Goal: Information Seeking & Learning: Learn about a topic

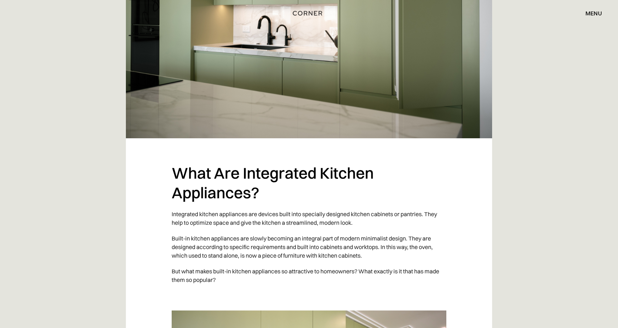
scroll to position [173, 0]
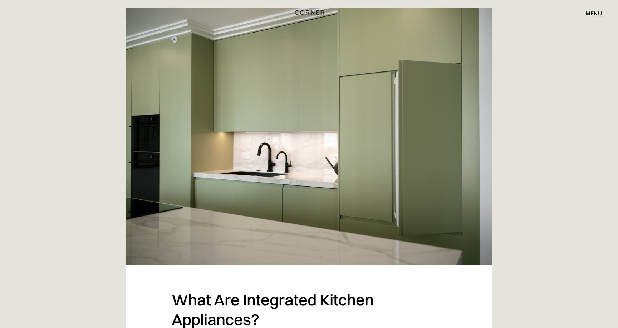
click at [313, 12] on img "home" at bounding box center [309, 12] width 29 height 9
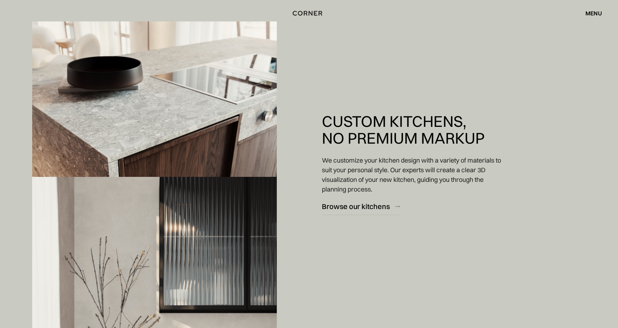
scroll to position [1123, 0]
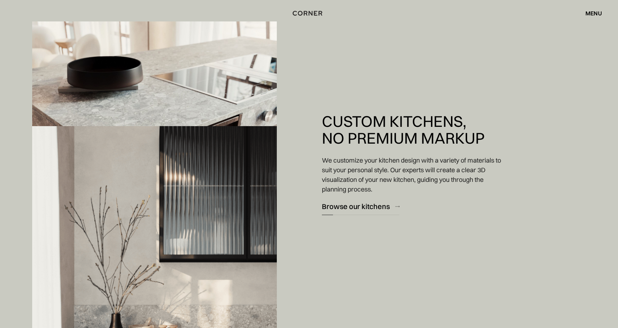
click at [375, 216] on div "Custom Kitchens, No Premium Markup We customize your kitchen design with a vari…" at bounding box center [413, 164] width 200 height 328
click at [374, 212] on link "Browse our kitchens" at bounding box center [361, 207] width 78 height 18
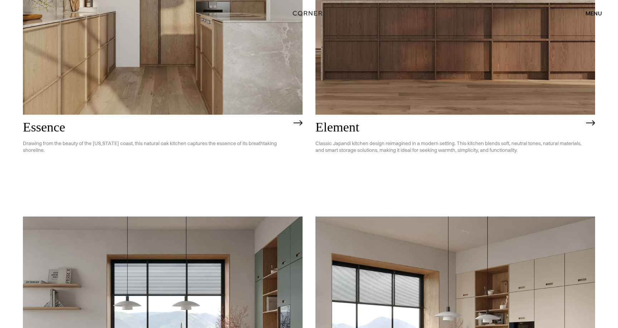
scroll to position [1074, 0]
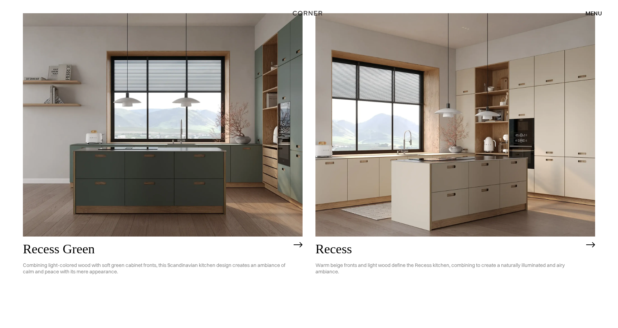
click at [378, 167] on img at bounding box center [454, 125] width 279 height 224
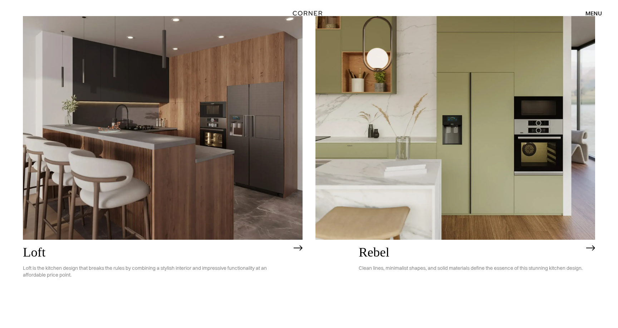
scroll to position [1421, 0]
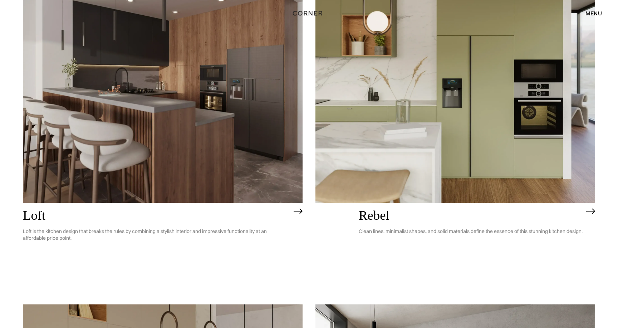
click at [404, 170] on img at bounding box center [454, 91] width 279 height 224
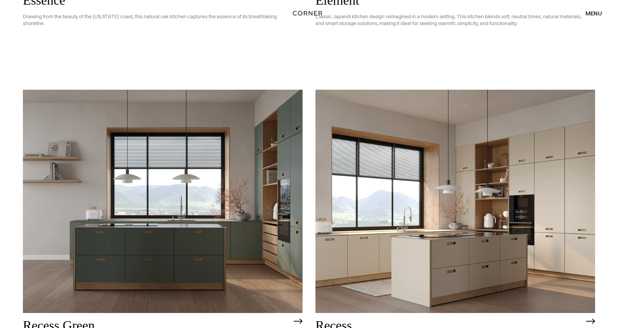
scroll to position [1010, 0]
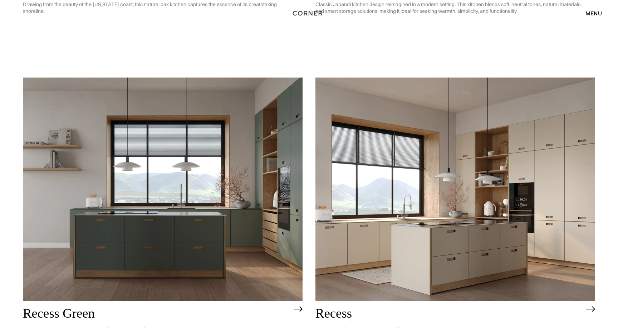
click at [228, 229] on img at bounding box center [162, 190] width 279 height 224
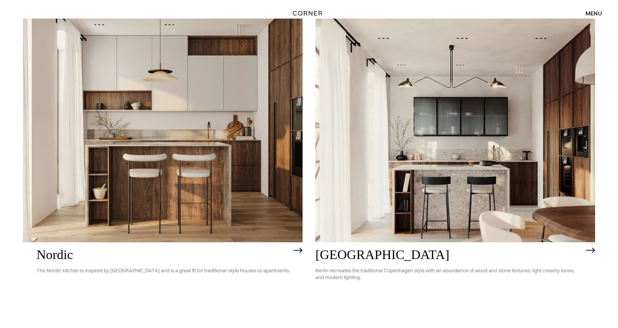
scroll to position [420, 0]
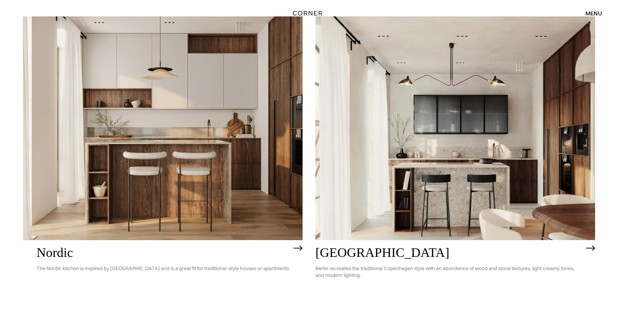
click at [238, 144] on img at bounding box center [162, 128] width 279 height 224
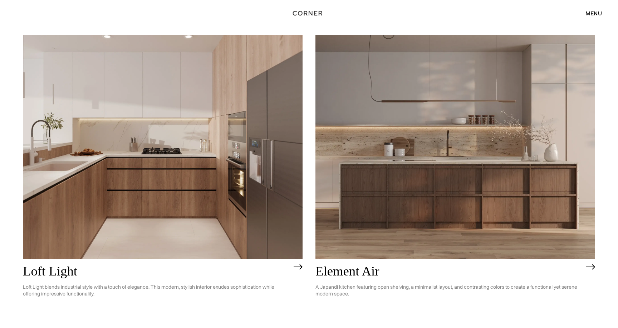
scroll to position [0, 0]
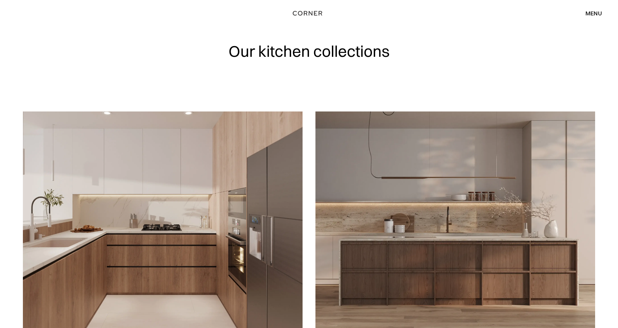
click at [303, 17] on img "home" at bounding box center [306, 13] width 29 height 9
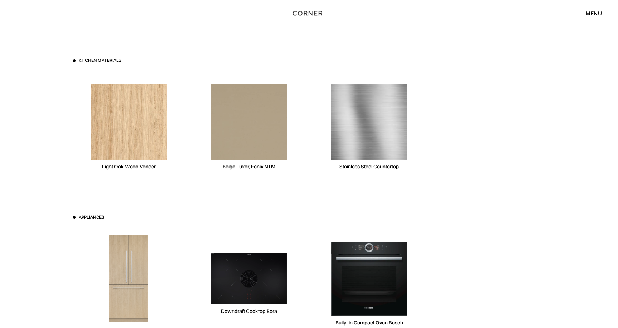
scroll to position [2188, 0]
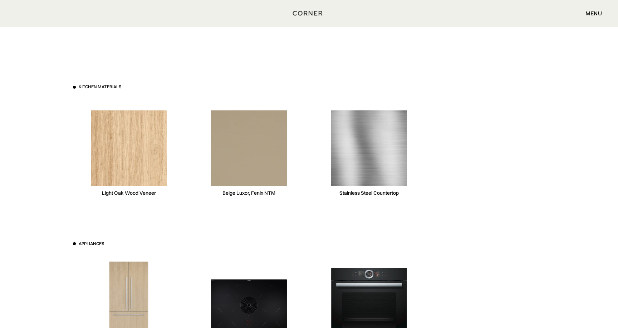
click at [368, 159] on img at bounding box center [369, 148] width 76 height 76
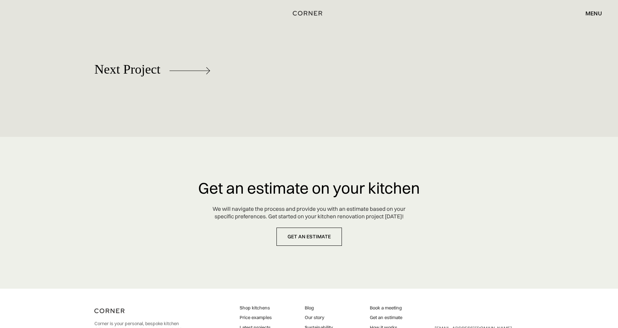
scroll to position [3598, 0]
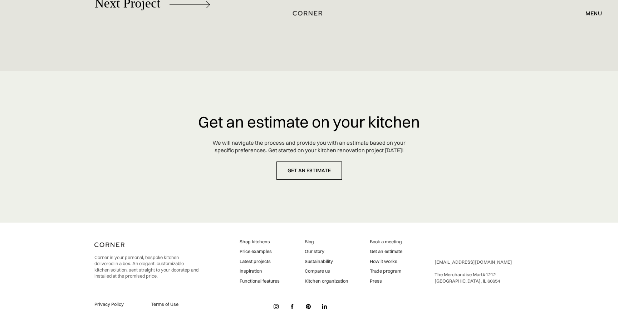
click at [267, 252] on link "Price examples" at bounding box center [259, 251] width 40 height 6
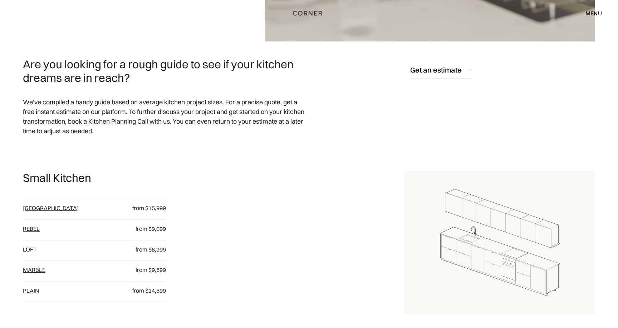
scroll to position [373, 0]
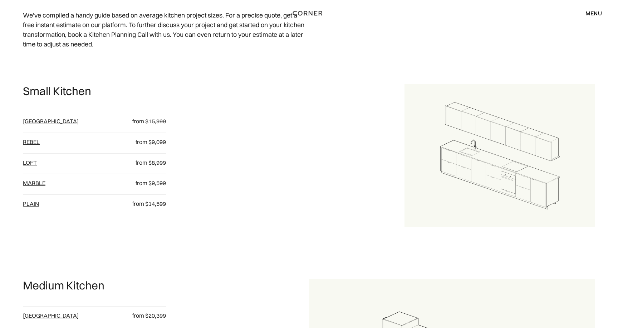
click at [39, 122] on link "[GEOGRAPHIC_DATA]" at bounding box center [51, 121] width 56 height 7
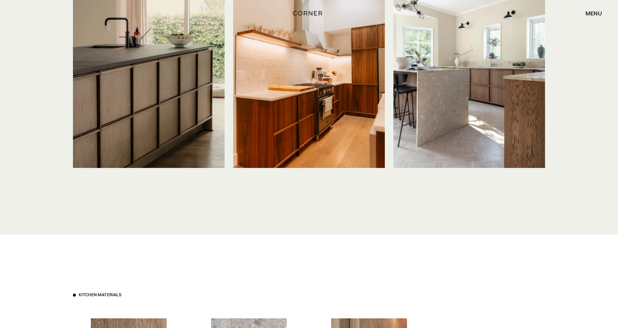
scroll to position [1809, 0]
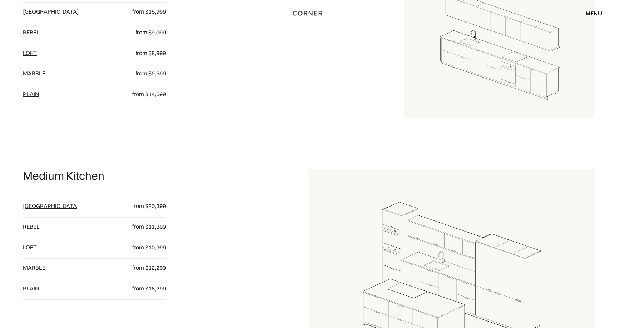
scroll to position [477, 0]
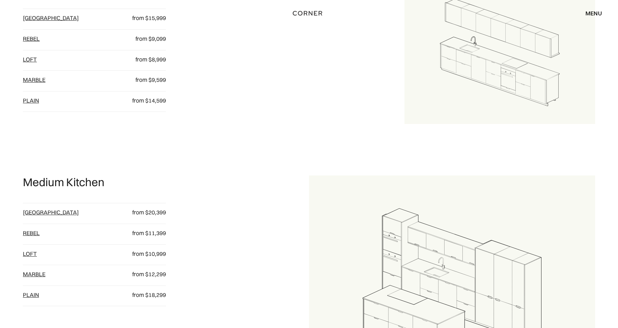
click at [35, 83] on link "Marble" at bounding box center [34, 79] width 23 height 7
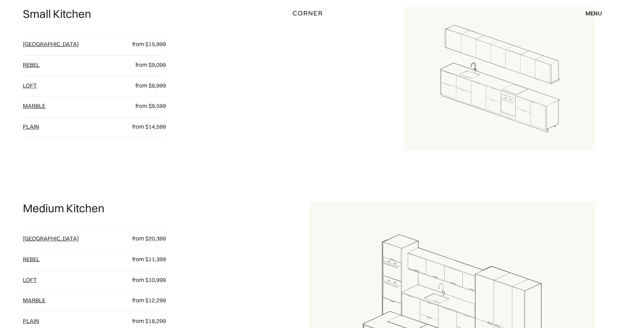
scroll to position [446, 0]
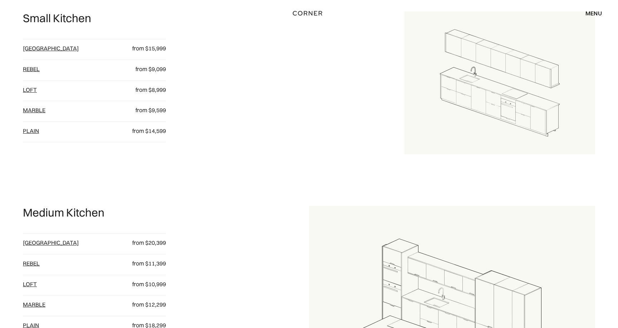
click at [30, 69] on link "Rebel" at bounding box center [31, 68] width 17 height 7
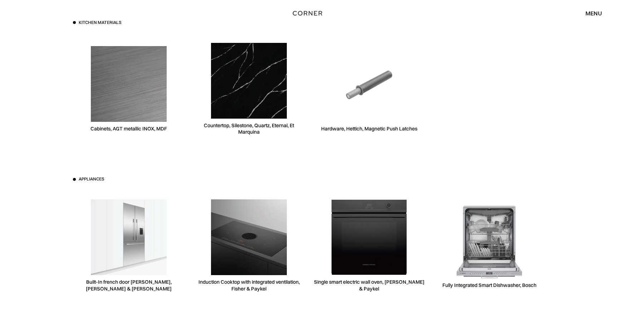
scroll to position [2088, 0]
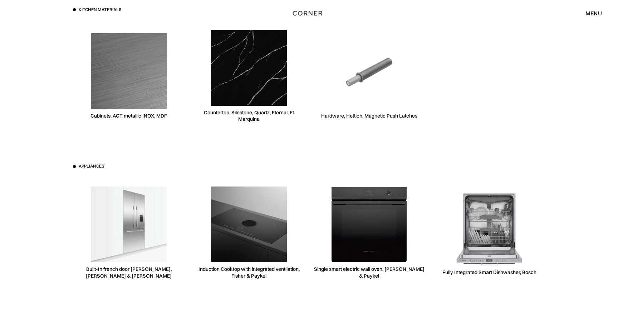
click at [161, 117] on div "Cabinets, AGT metallic INOX, MDF" at bounding box center [128, 116] width 76 height 7
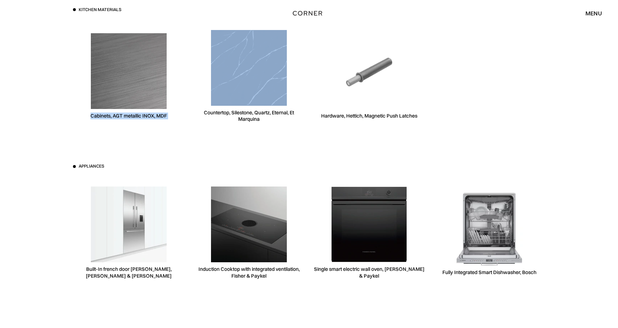
click at [161, 117] on div "Cabinets, AGT metallic INOX, MDF" at bounding box center [128, 116] width 76 height 7
click at [119, 114] on div "Cabinets, AGT metallic INOX, MDF" at bounding box center [128, 116] width 76 height 7
drag, startPoint x: 119, startPoint y: 114, endPoint x: 174, endPoint y: 118, distance: 54.8
click at [174, 118] on div "Cabinets, AGT metallic INOX, MDF" at bounding box center [129, 76] width 112 height 110
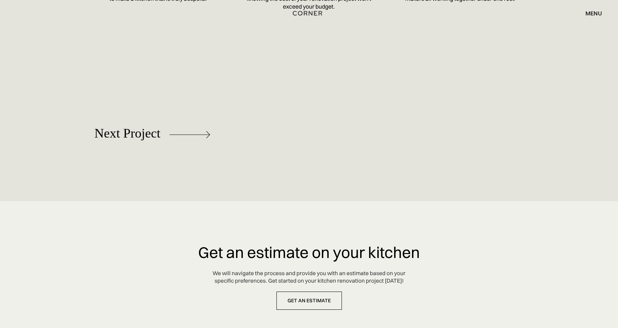
scroll to position [3258, 0]
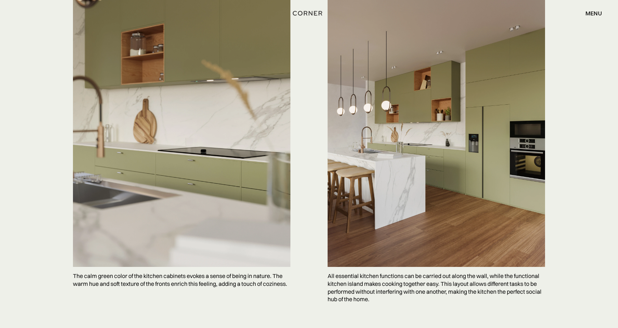
scroll to position [2020, 0]
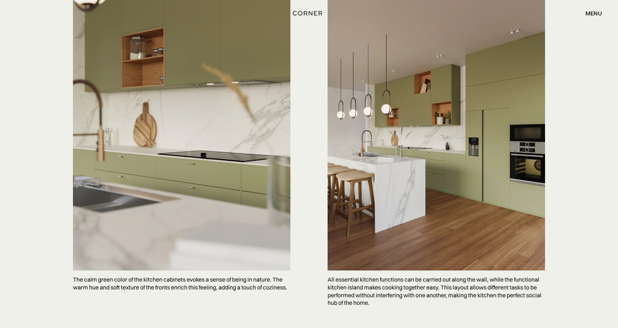
click at [353, 123] on img at bounding box center [435, 126] width 217 height 290
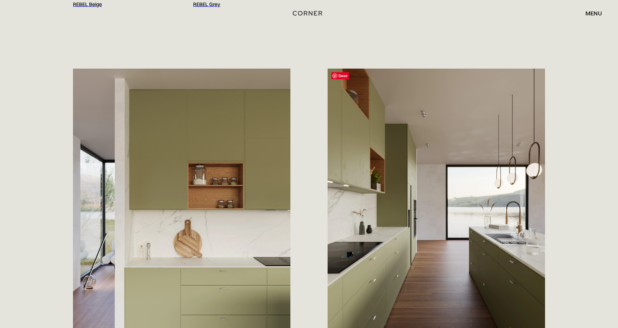
scroll to position [764, 0]
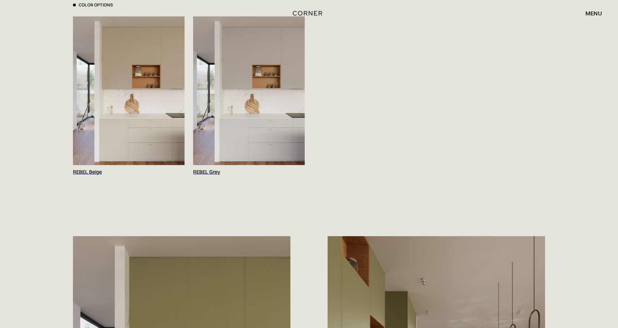
click at [272, 110] on img at bounding box center [249, 90] width 112 height 149
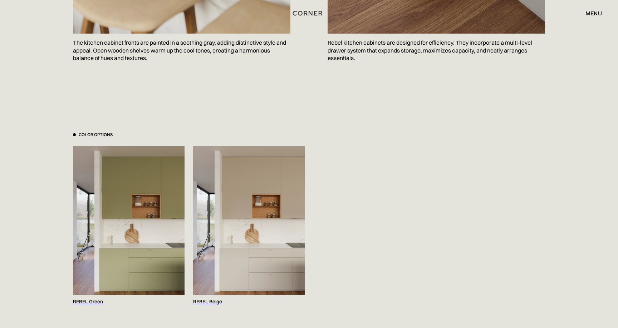
scroll to position [820, 0]
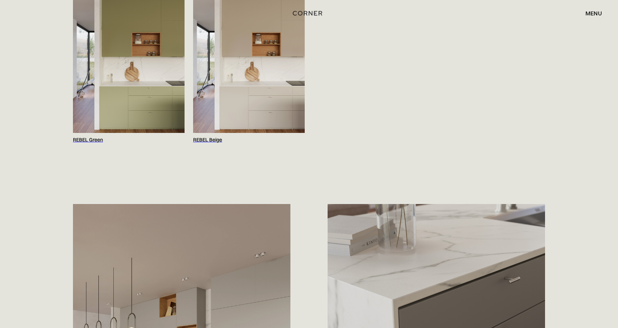
click at [272, 123] on img at bounding box center [249, 58] width 112 height 149
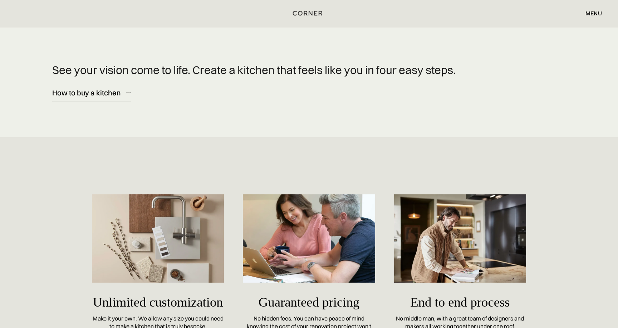
scroll to position [4102, 0]
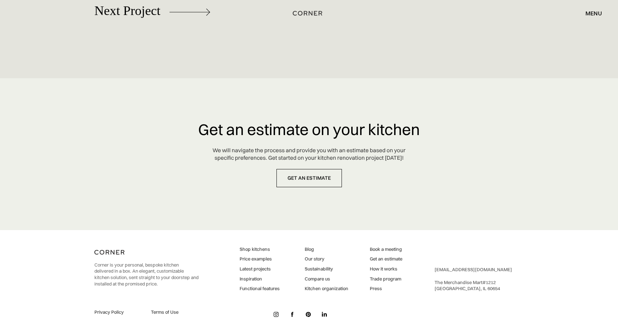
click at [383, 266] on link "How it works" at bounding box center [386, 269] width 33 height 6
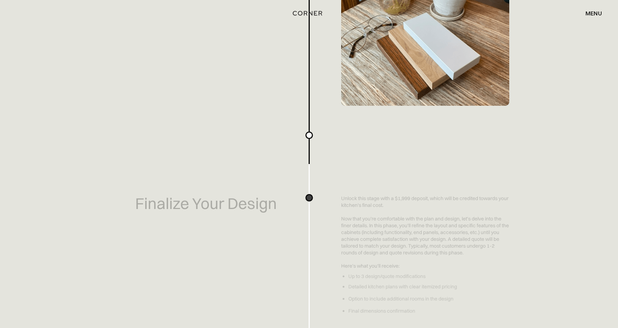
scroll to position [1028, 0]
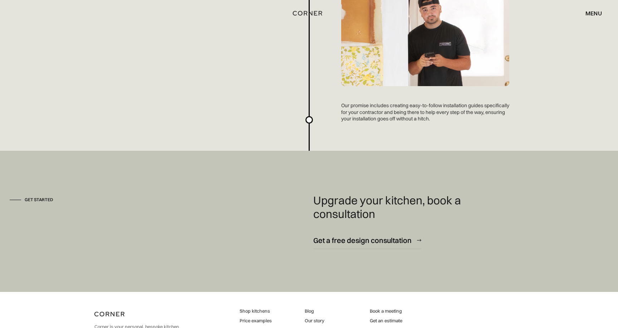
scroll to position [1934, 0]
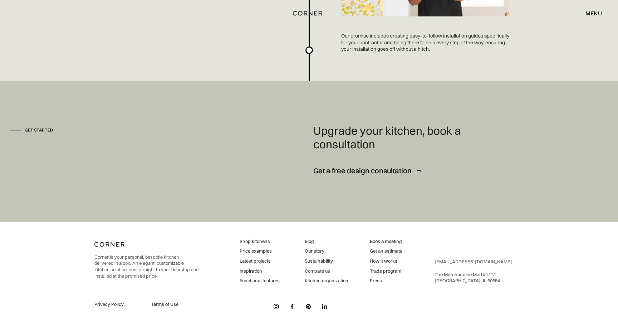
click at [259, 261] on link "Latest projects" at bounding box center [259, 261] width 40 height 6
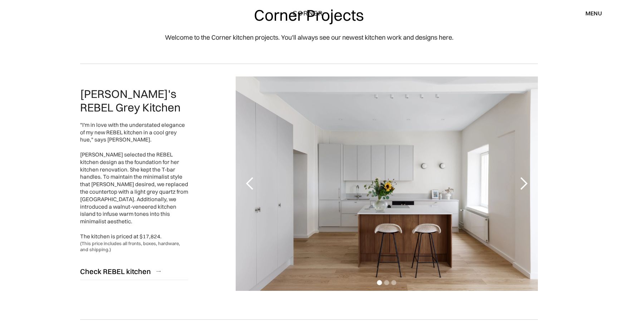
scroll to position [32, 0]
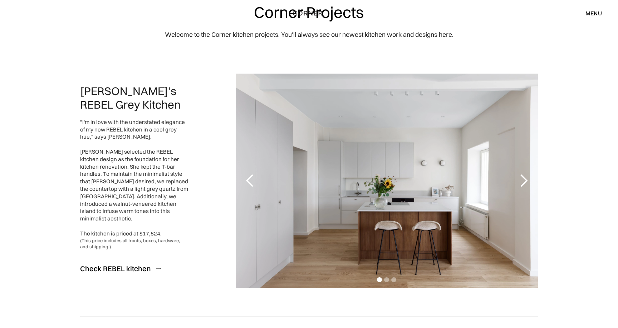
click at [523, 181] on div "next slide" at bounding box center [523, 181] width 14 height 14
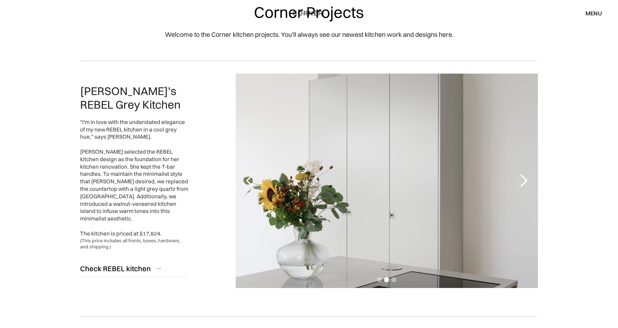
click at [523, 181] on div "next slide" at bounding box center [523, 181] width 14 height 14
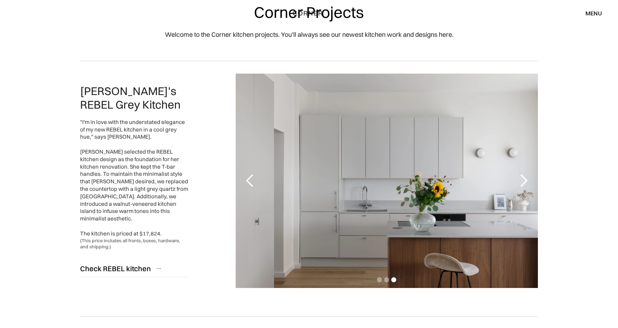
click at [523, 181] on div "next slide" at bounding box center [523, 181] width 14 height 14
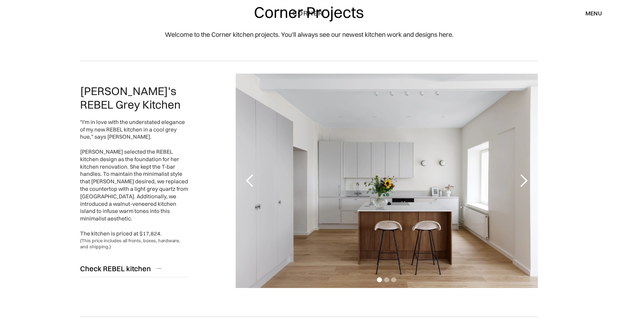
click at [523, 181] on div "next slide" at bounding box center [523, 181] width 14 height 14
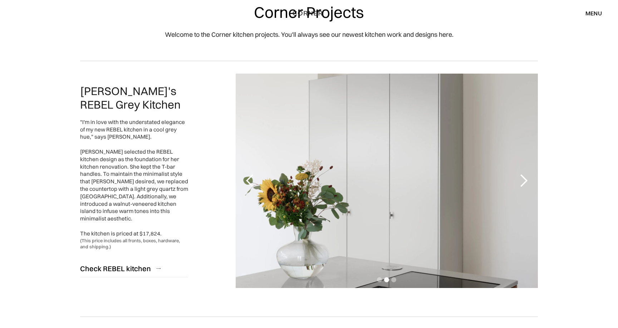
click at [523, 181] on div "next slide" at bounding box center [523, 181] width 14 height 14
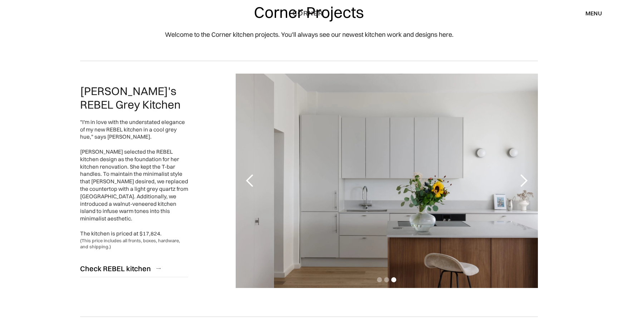
click at [523, 181] on div "next slide" at bounding box center [523, 181] width 14 height 14
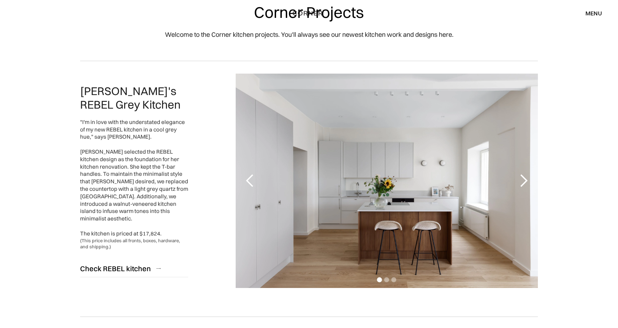
click at [523, 181] on div "next slide" at bounding box center [523, 181] width 14 height 14
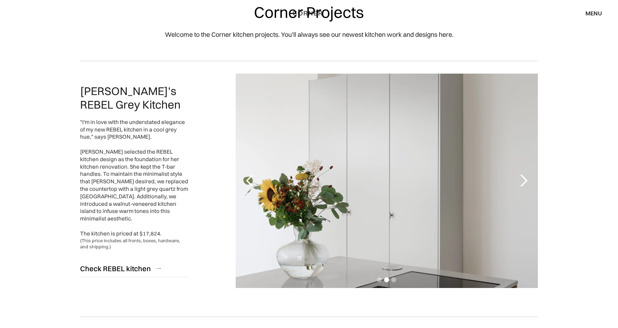
click at [523, 181] on div "next slide" at bounding box center [523, 181] width 14 height 14
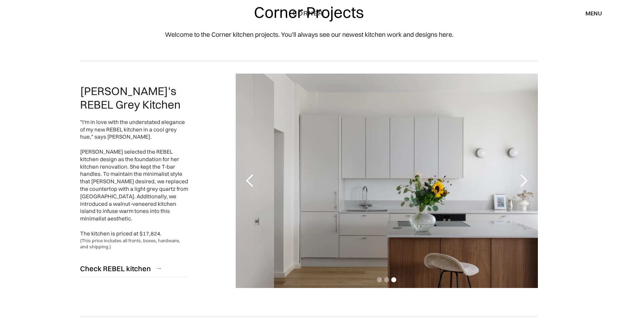
scroll to position [293, 0]
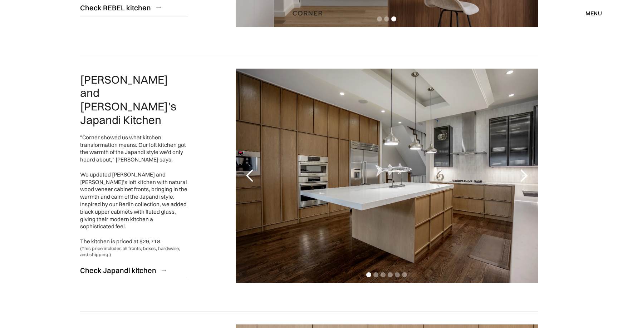
click at [523, 175] on div "next slide" at bounding box center [523, 176] width 14 height 14
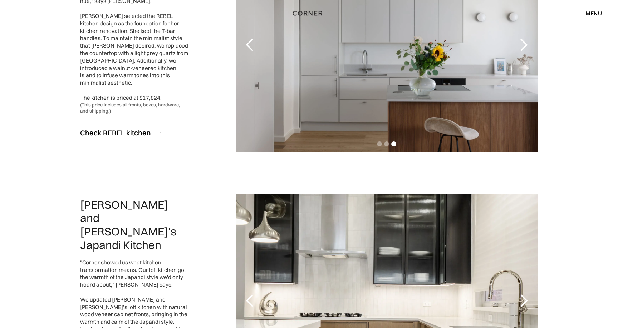
scroll to position [63, 0]
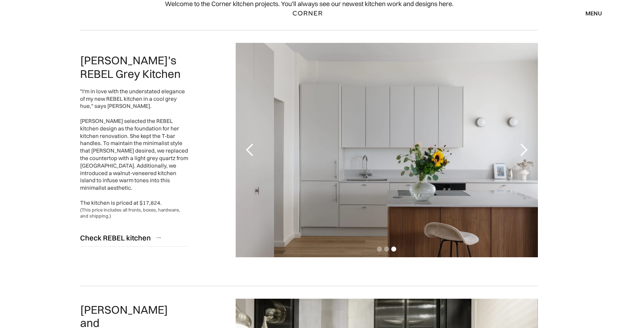
click at [524, 154] on div "next slide" at bounding box center [523, 150] width 14 height 14
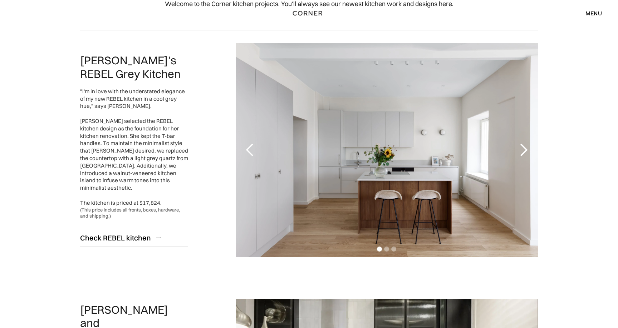
click at [524, 149] on div "next slide" at bounding box center [523, 150] width 14 height 14
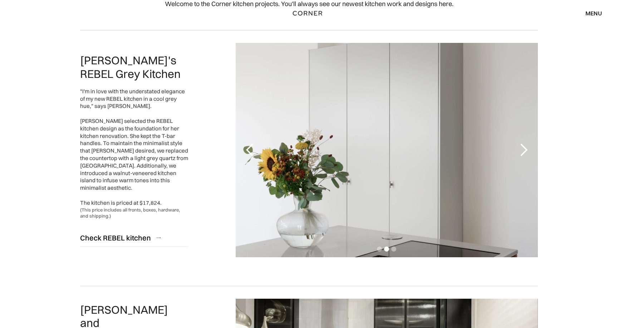
click at [524, 149] on div "next slide" at bounding box center [523, 150] width 14 height 14
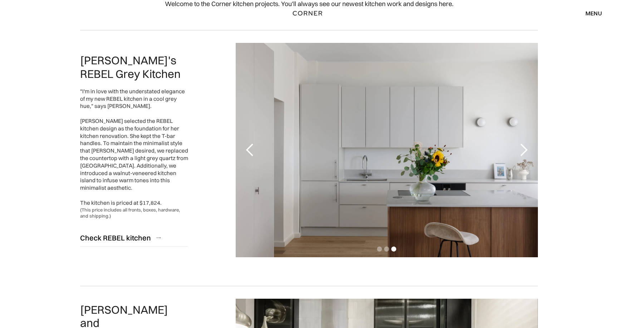
click at [524, 149] on div "next slide" at bounding box center [523, 150] width 14 height 14
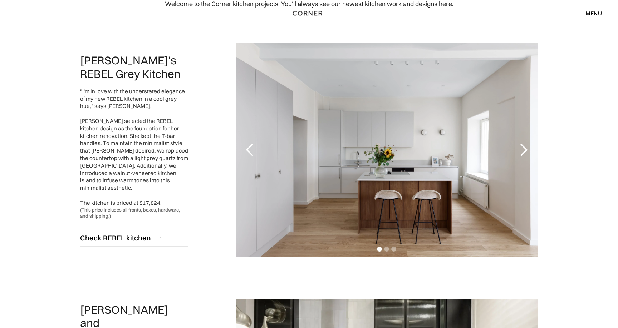
click at [523, 150] on div "next slide" at bounding box center [523, 150] width 14 height 14
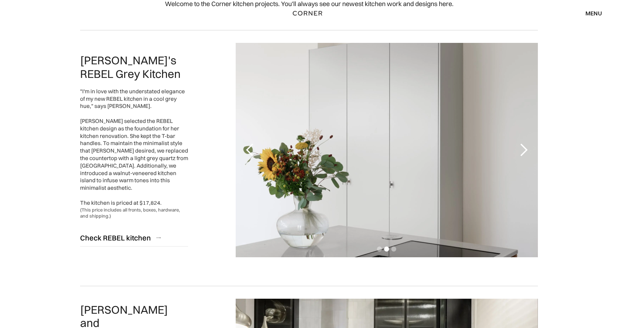
click at [523, 150] on div "next slide" at bounding box center [523, 150] width 14 height 14
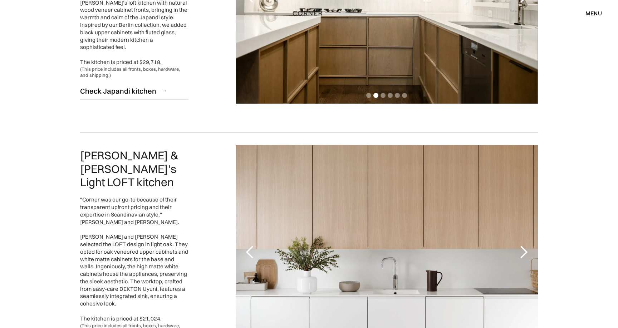
scroll to position [600, 0]
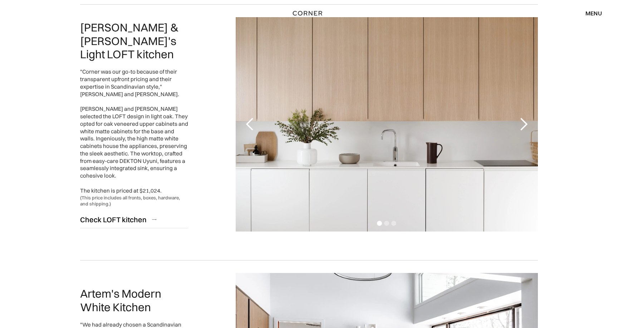
click at [523, 137] on div "next slide" at bounding box center [523, 124] width 29 height 214
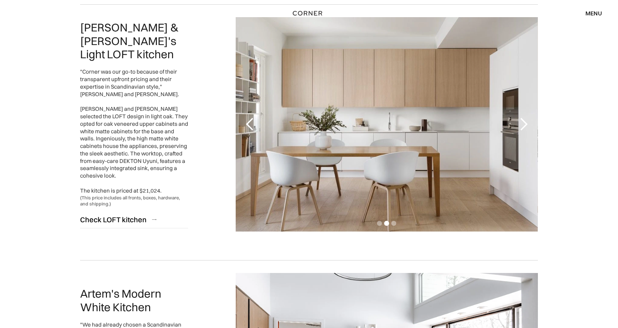
click at [522, 134] on div "next slide" at bounding box center [523, 124] width 29 height 214
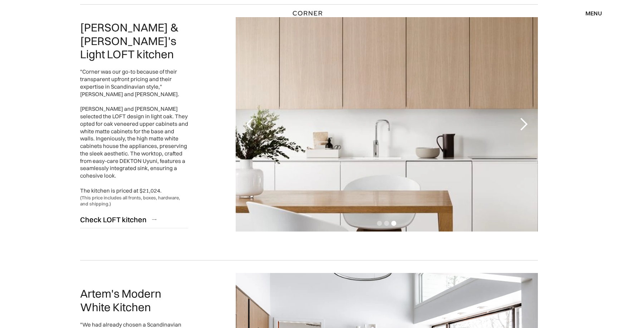
click at [522, 134] on div "next slide" at bounding box center [523, 124] width 29 height 214
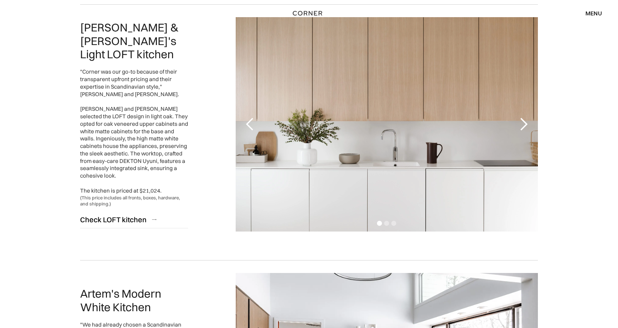
click at [522, 134] on div "next slide" at bounding box center [523, 124] width 29 height 214
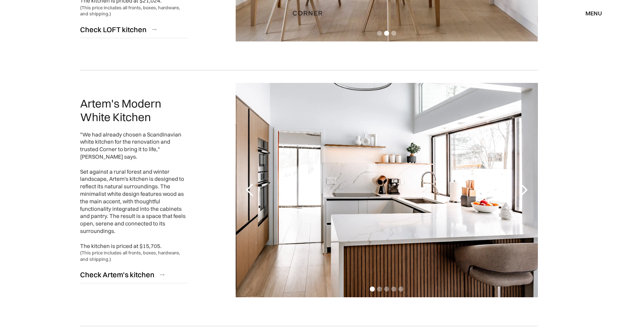
scroll to position [828, 0]
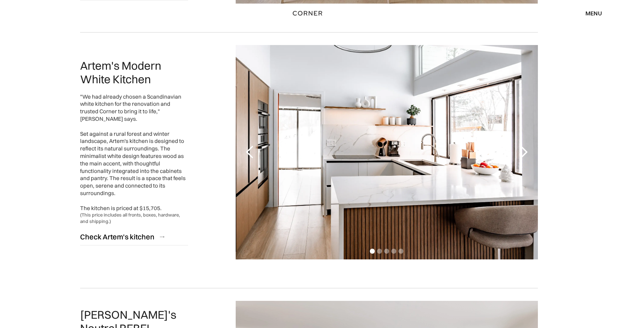
click at [523, 159] on div "next slide" at bounding box center [523, 152] width 14 height 14
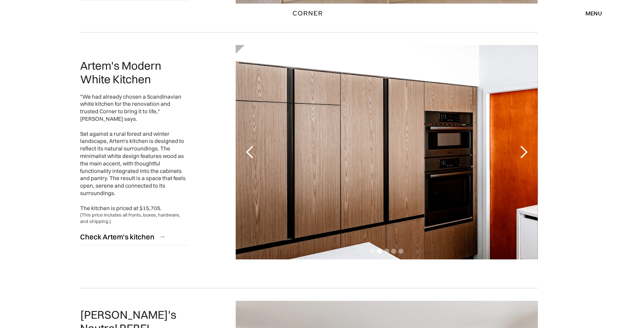
click at [523, 159] on div "next slide" at bounding box center [523, 152] width 14 height 14
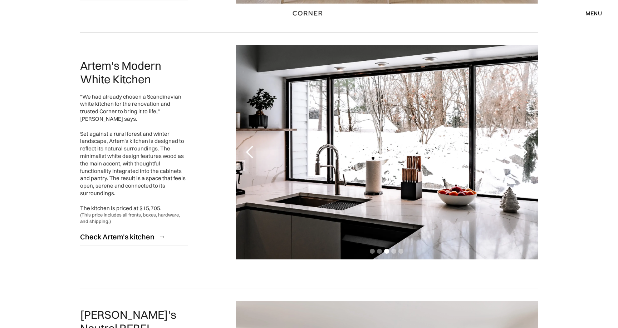
click at [523, 159] on div "next slide" at bounding box center [523, 152] width 14 height 14
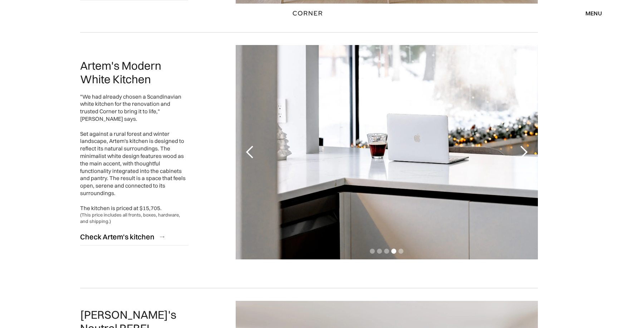
click at [523, 159] on div "next slide" at bounding box center [523, 152] width 14 height 14
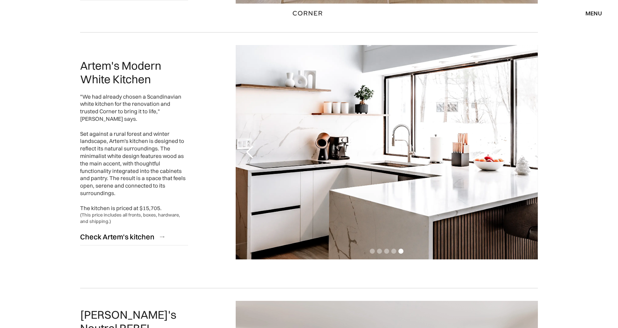
click at [523, 159] on div "next slide" at bounding box center [523, 152] width 14 height 14
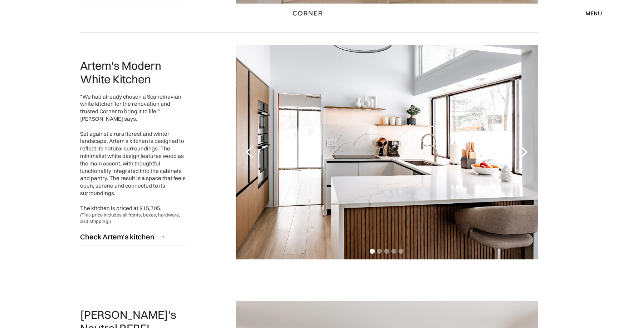
click at [523, 159] on div "next slide" at bounding box center [523, 152] width 14 height 14
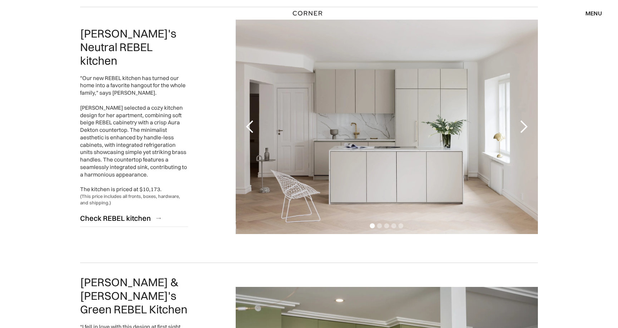
scroll to position [1099, 0]
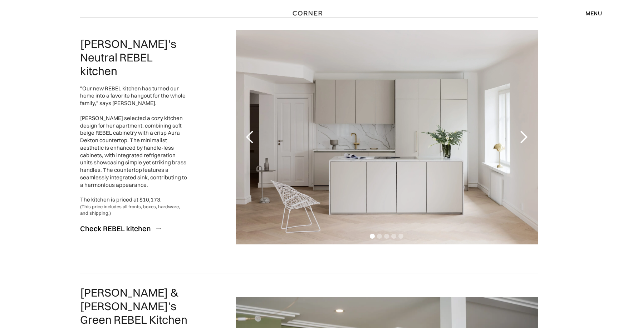
click at [526, 142] on div "next slide" at bounding box center [523, 137] width 14 height 14
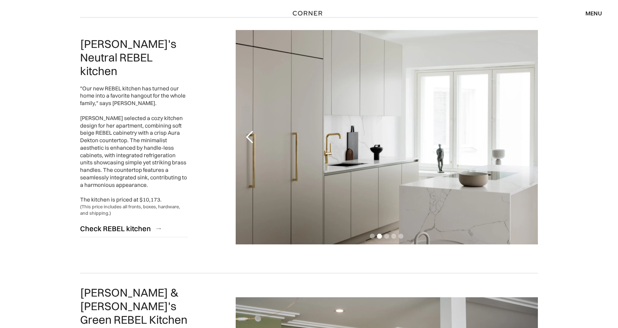
click at [250, 139] on div "previous slide" at bounding box center [250, 137] width 14 height 14
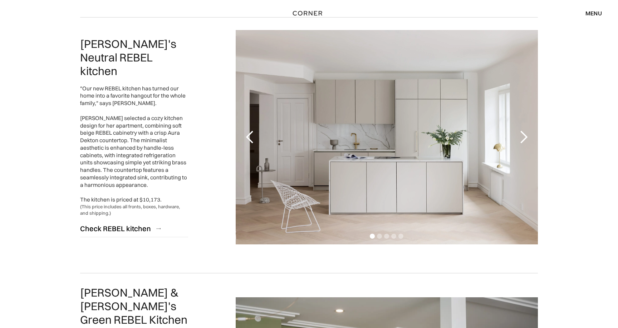
click at [522, 146] on div "next slide" at bounding box center [523, 137] width 29 height 214
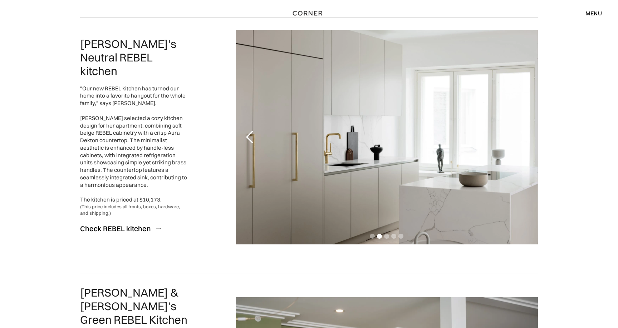
click at [522, 146] on div "next slide" at bounding box center [523, 137] width 29 height 214
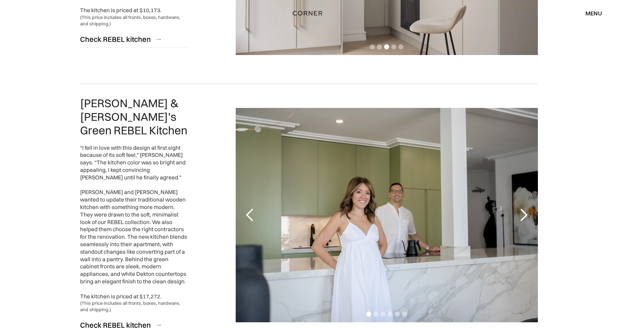
scroll to position [1324, 0]
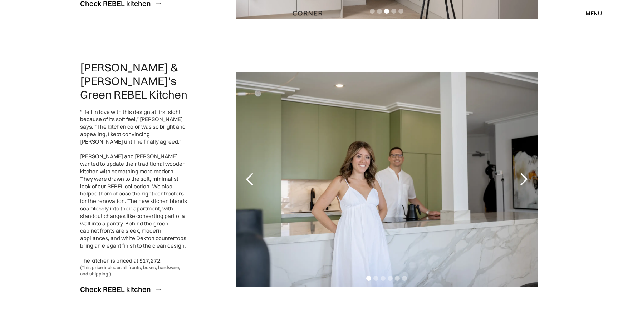
click at [524, 172] on div "next slide" at bounding box center [523, 179] width 14 height 14
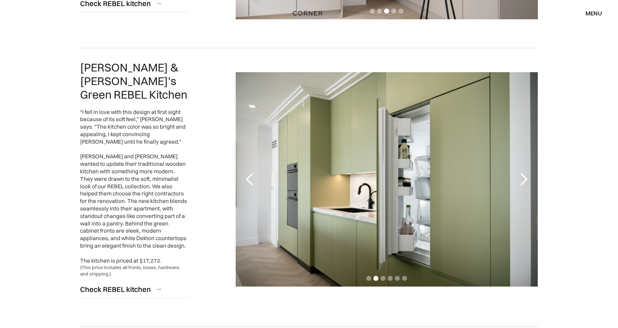
click at [524, 172] on div "next slide" at bounding box center [523, 179] width 14 height 14
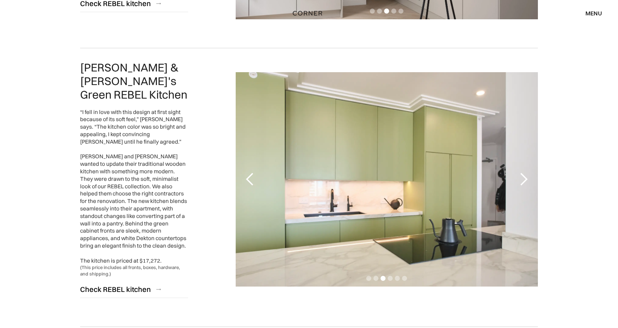
click at [524, 172] on div "next slide" at bounding box center [523, 179] width 14 height 14
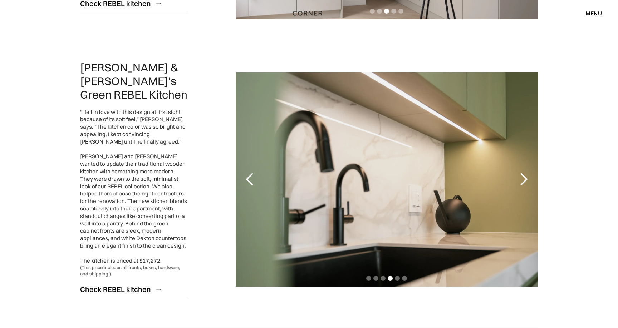
click at [524, 172] on div "next slide" at bounding box center [523, 179] width 14 height 14
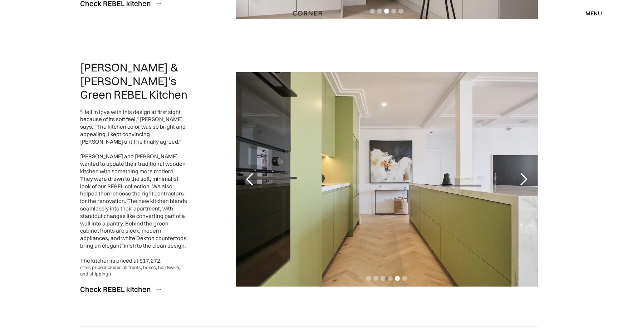
click at [524, 172] on div "next slide" at bounding box center [523, 179] width 14 height 14
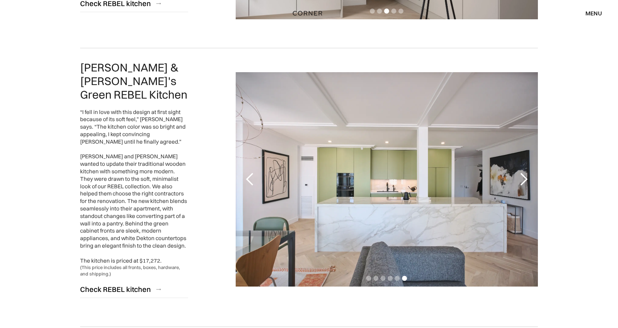
click at [524, 172] on div "next slide" at bounding box center [523, 179] width 14 height 14
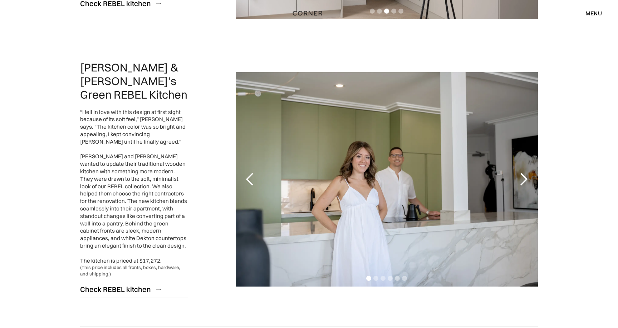
click at [524, 172] on div "next slide" at bounding box center [523, 179] width 14 height 14
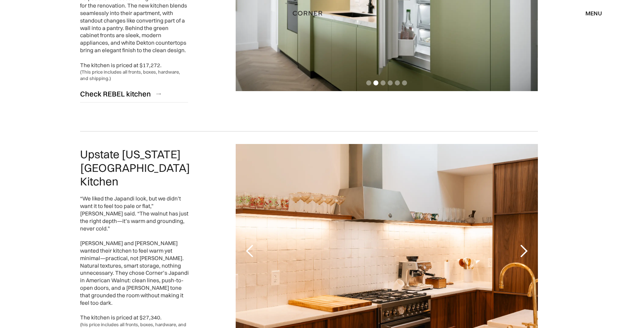
scroll to position [1579, 0]
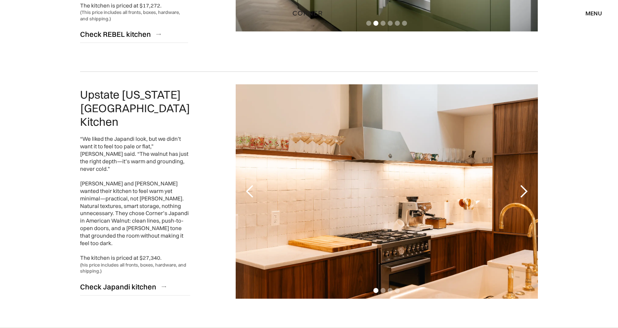
click at [524, 184] on div "next slide" at bounding box center [523, 191] width 14 height 14
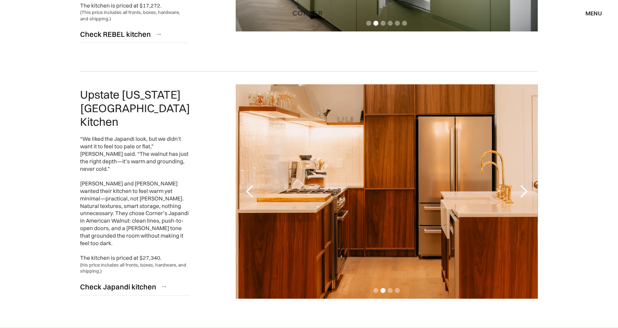
click at [524, 184] on div "next slide" at bounding box center [523, 191] width 14 height 14
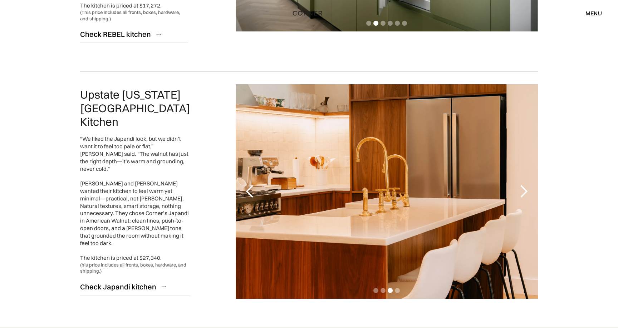
click at [524, 184] on div "next slide" at bounding box center [523, 191] width 14 height 14
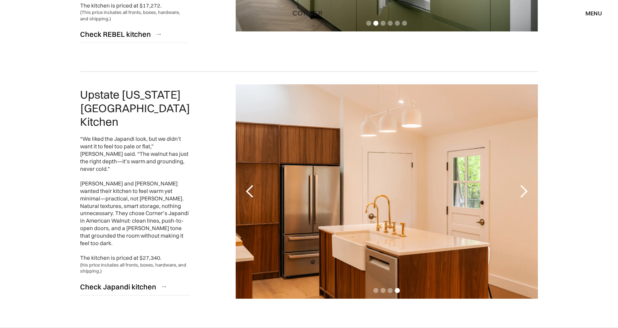
click at [524, 184] on div "next slide" at bounding box center [523, 191] width 14 height 14
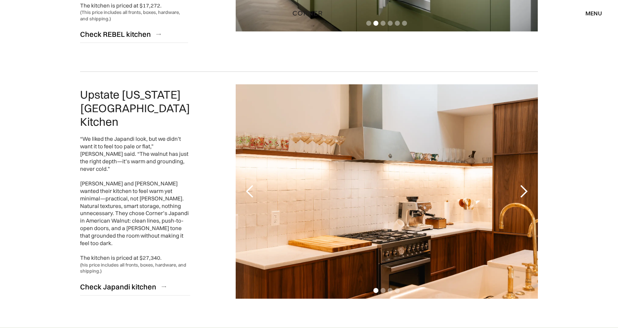
click at [524, 184] on div "next slide" at bounding box center [523, 191] width 14 height 14
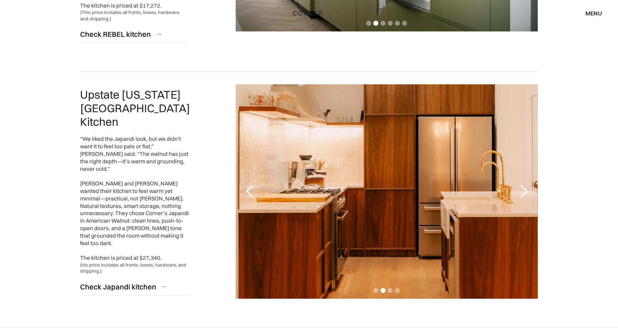
click at [524, 184] on div "next slide" at bounding box center [523, 191] width 14 height 14
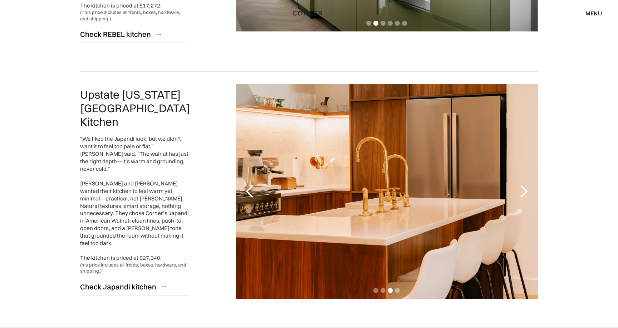
click at [524, 184] on div "next slide" at bounding box center [523, 191] width 14 height 14
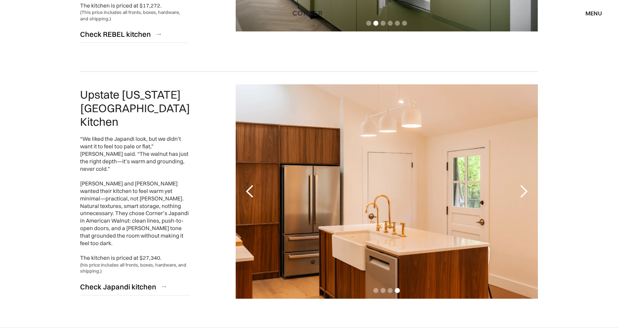
click at [524, 184] on div "next slide" at bounding box center [523, 191] width 14 height 14
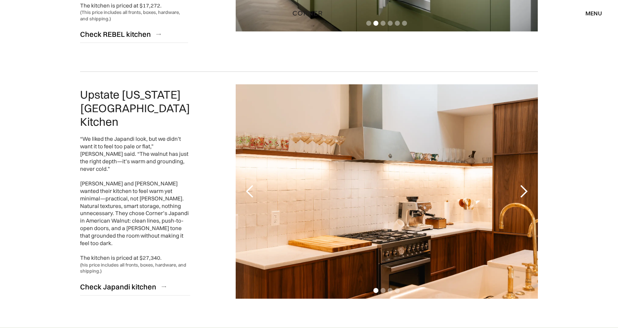
click at [524, 184] on div "next slide" at bounding box center [523, 191] width 14 height 14
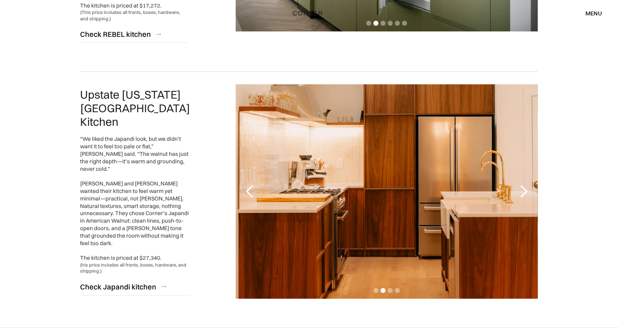
click at [524, 184] on div "next slide" at bounding box center [523, 191] width 14 height 14
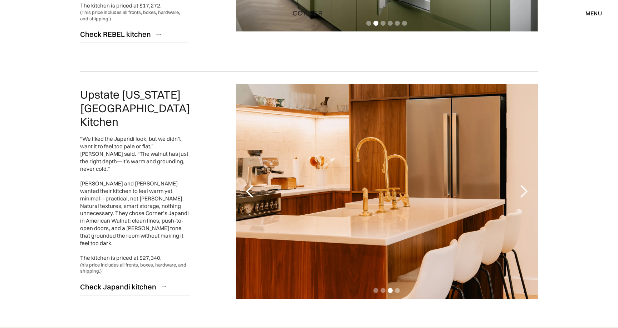
click at [524, 184] on div "next slide" at bounding box center [523, 191] width 14 height 14
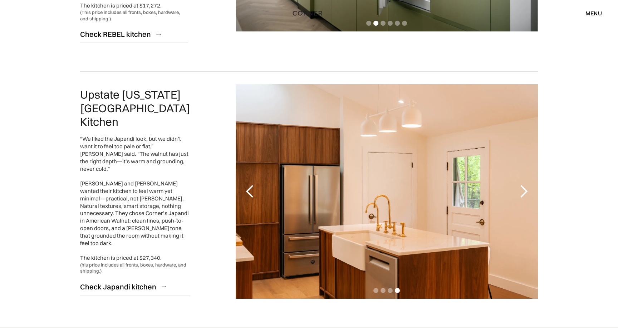
click at [524, 184] on div "next slide" at bounding box center [523, 191] width 14 height 14
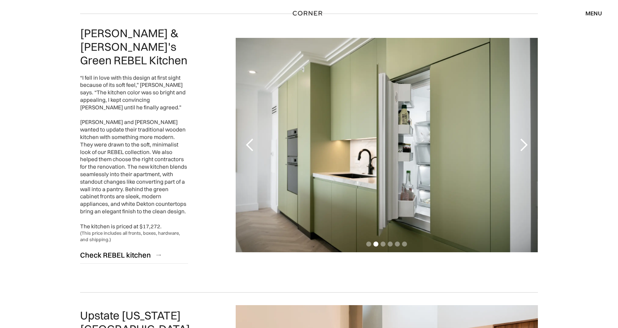
scroll to position [1353, 0]
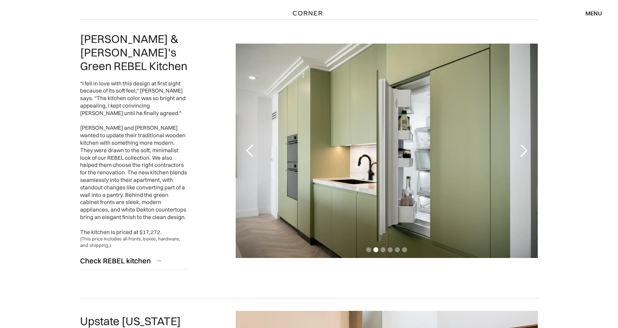
click at [526, 144] on div "next slide" at bounding box center [523, 151] width 14 height 14
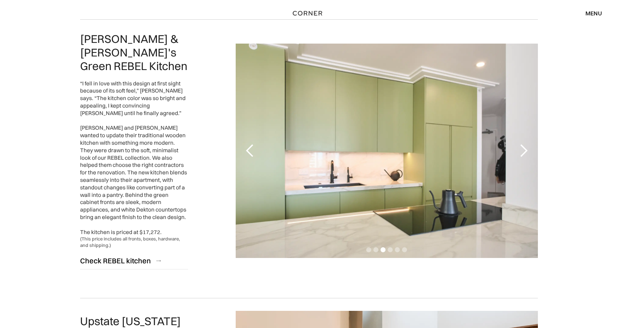
click at [526, 144] on div "next slide" at bounding box center [523, 151] width 14 height 14
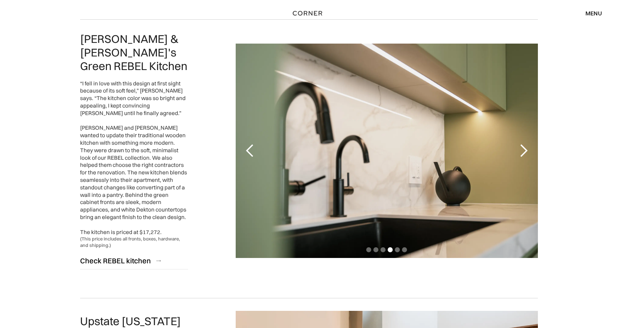
click at [526, 144] on div "next slide" at bounding box center [523, 151] width 14 height 14
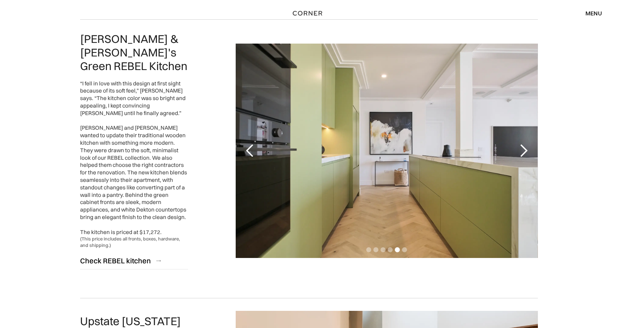
click at [251, 145] on div "previous slide" at bounding box center [250, 151] width 14 height 14
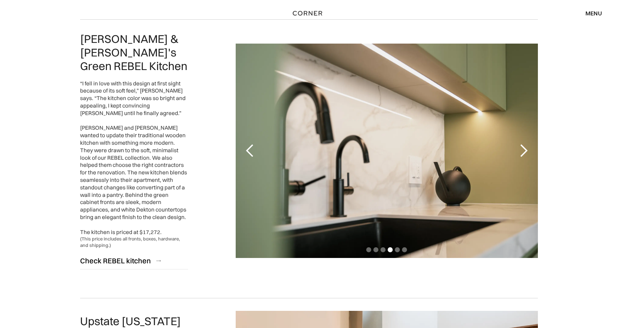
click at [519, 144] on div "next slide" at bounding box center [523, 151] width 14 height 14
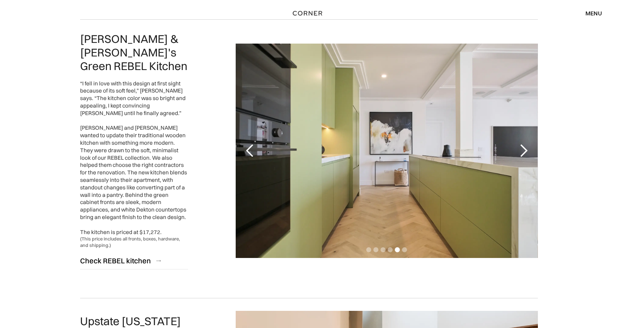
click at [519, 144] on div "next slide" at bounding box center [523, 151] width 14 height 14
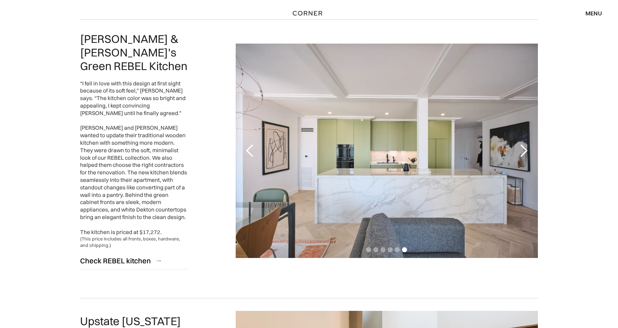
click at [519, 144] on div "next slide" at bounding box center [523, 151] width 14 height 14
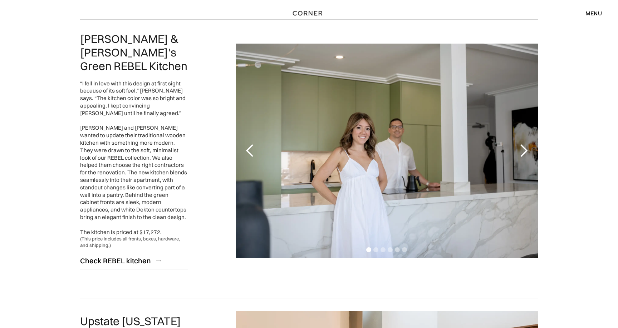
click at [519, 144] on div "next slide" at bounding box center [523, 151] width 14 height 14
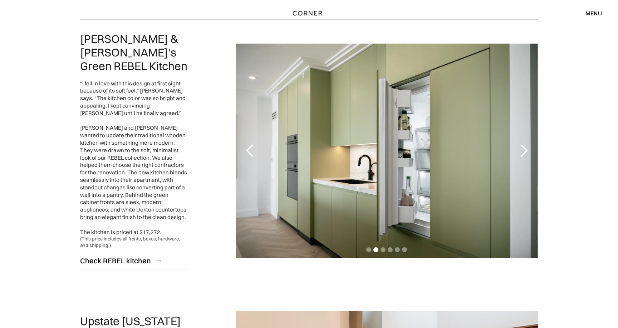
click at [519, 144] on div "next slide" at bounding box center [523, 151] width 14 height 14
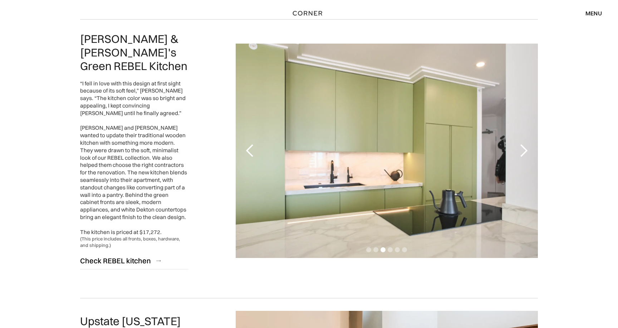
click at [519, 144] on div "next slide" at bounding box center [523, 151] width 14 height 14
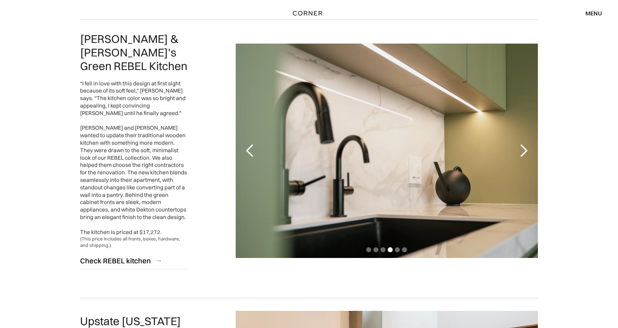
click at [519, 144] on div "next slide" at bounding box center [523, 151] width 14 height 14
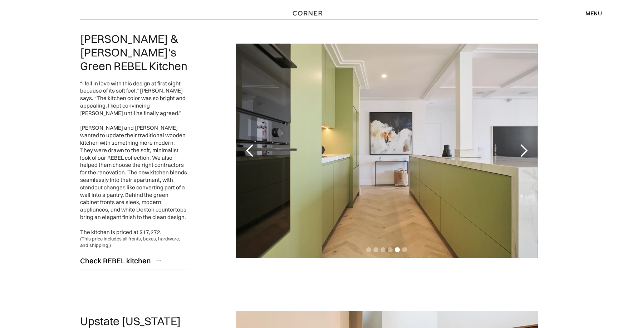
click at [519, 144] on div "next slide" at bounding box center [523, 151] width 14 height 14
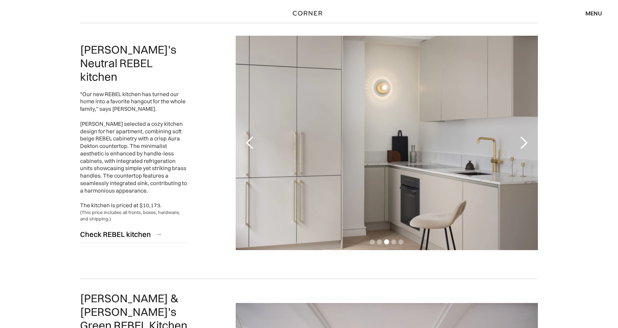
scroll to position [1086, 0]
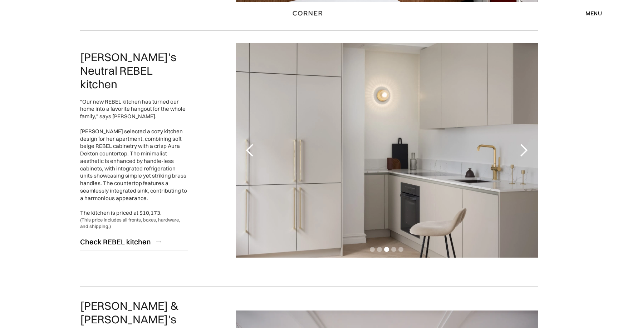
click at [523, 154] on div "next slide" at bounding box center [523, 150] width 14 height 14
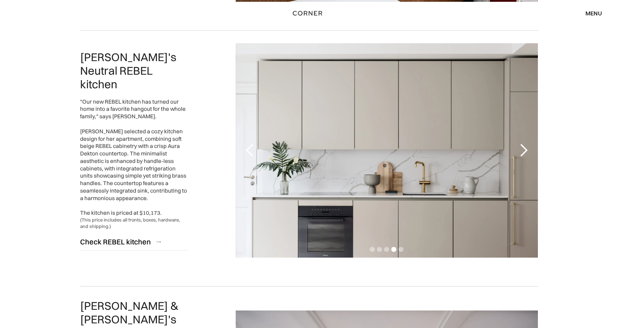
click at [523, 153] on div "next slide" at bounding box center [523, 150] width 14 height 14
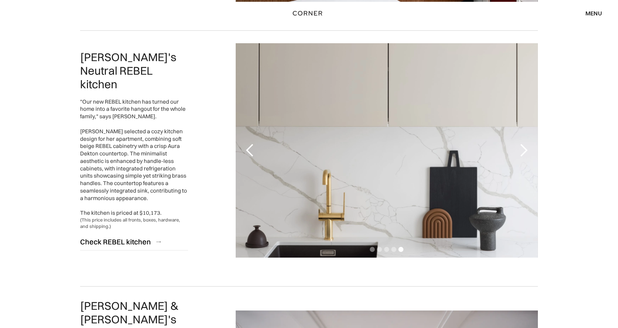
click at [523, 153] on div "next slide" at bounding box center [523, 150] width 14 height 14
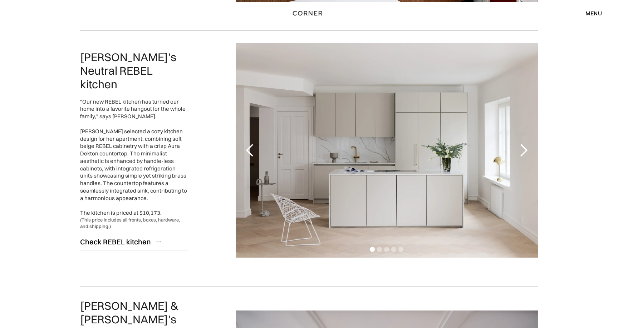
click at [523, 153] on div "next slide" at bounding box center [523, 150] width 14 height 14
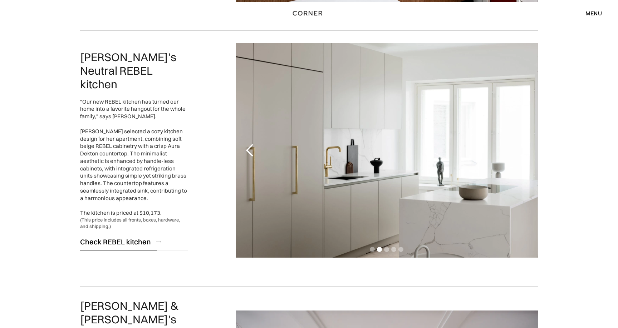
click at [124, 237] on div "Check REBEL kitchen" at bounding box center [115, 242] width 71 height 10
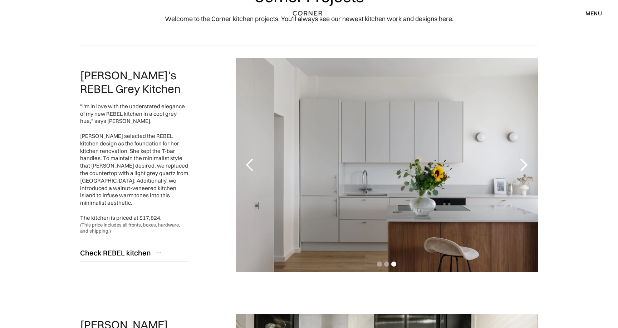
scroll to position [55, 0]
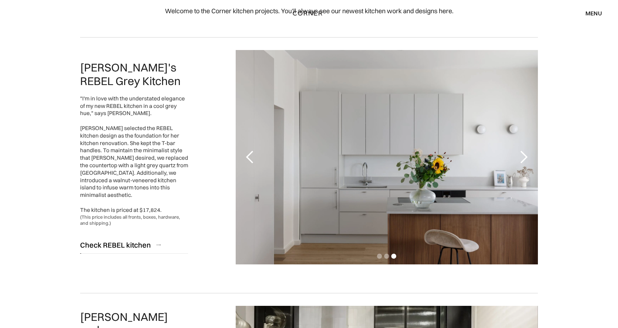
click at [139, 240] on div "Check REBEL kitchen" at bounding box center [115, 245] width 71 height 10
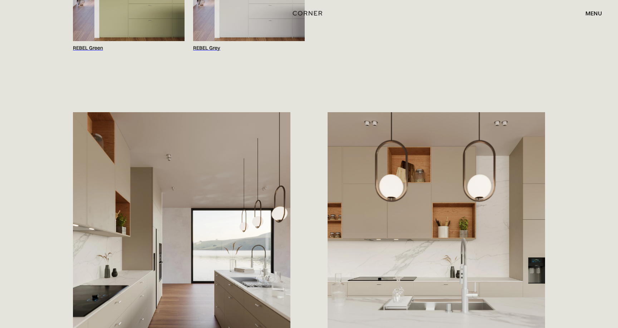
scroll to position [982, 0]
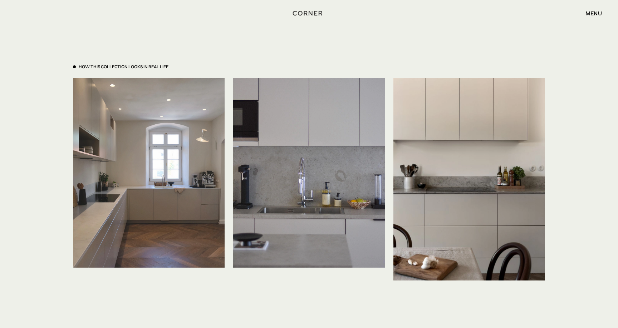
scroll to position [2689, 0]
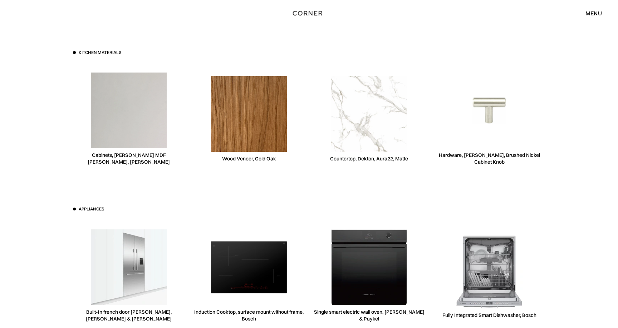
click at [152, 153] on div "Cabinets, [PERSON_NAME] MDF [PERSON_NAME], [PERSON_NAME]" at bounding box center [129, 119] width 112 height 110
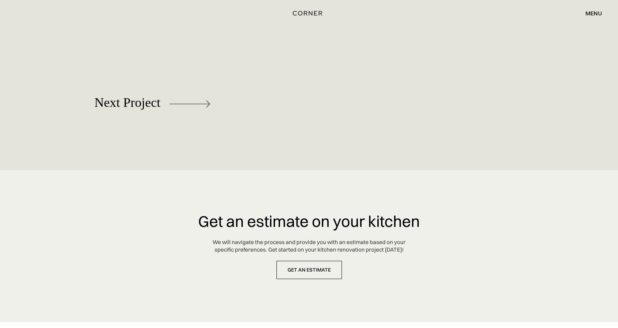
scroll to position [4107, 0]
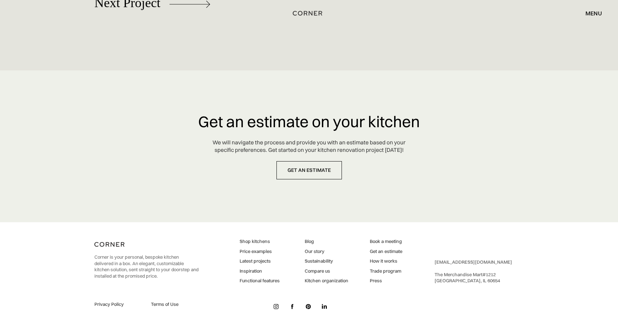
click at [276, 308] on img at bounding box center [275, 306] width 5 height 5
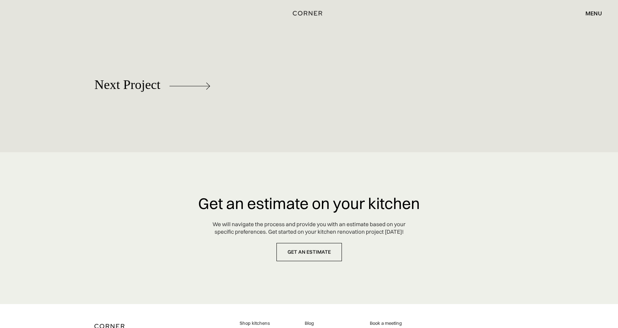
scroll to position [4107, 0]
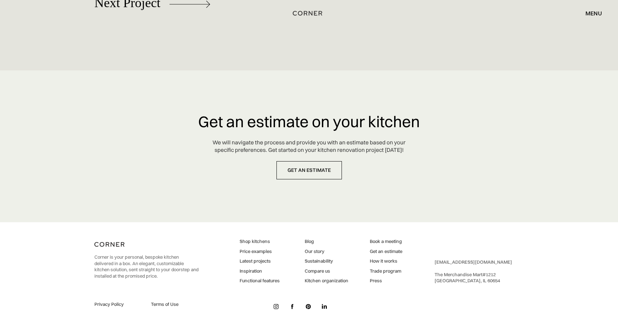
click at [276, 307] on img at bounding box center [275, 306] width 5 height 5
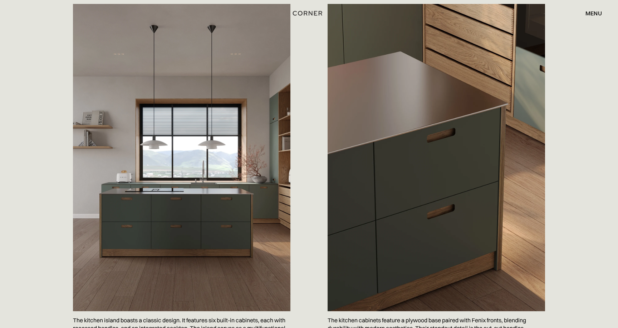
scroll to position [313, 0]
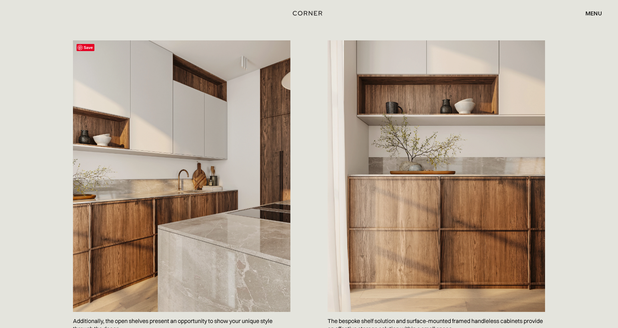
scroll to position [711, 0]
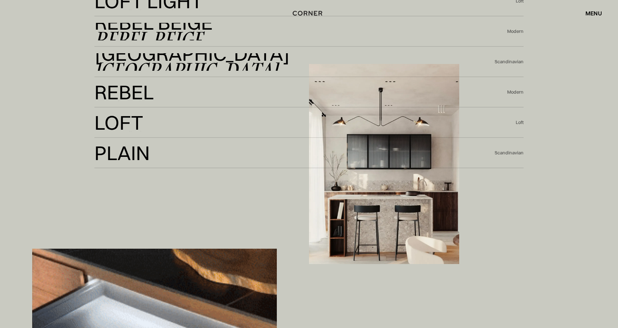
scroll to position [1872, 0]
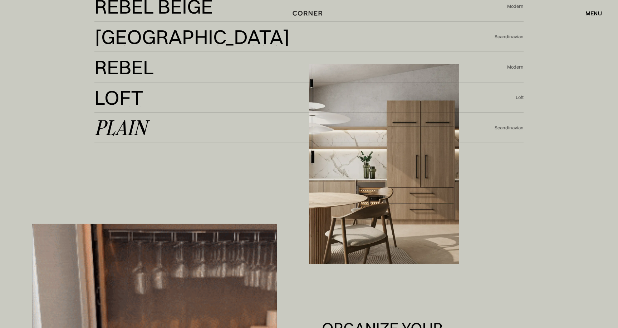
click at [189, 122] on link "Plain Plain" at bounding box center [294, 128] width 400 height 18
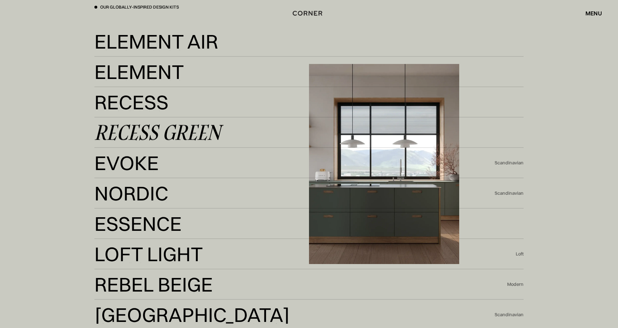
scroll to position [1564, 0]
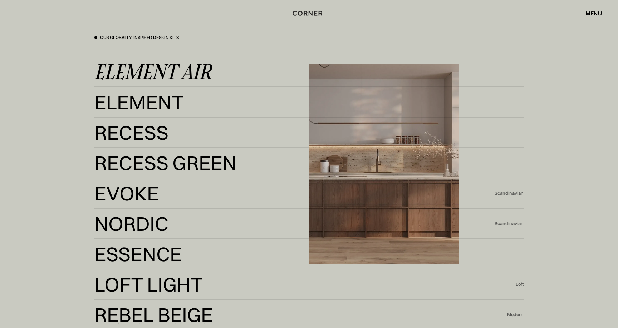
click at [196, 78] on div "Element Air" at bounding box center [152, 71] width 117 height 17
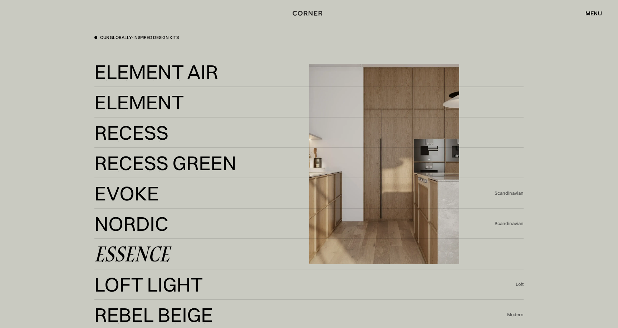
scroll to position [1653, 0]
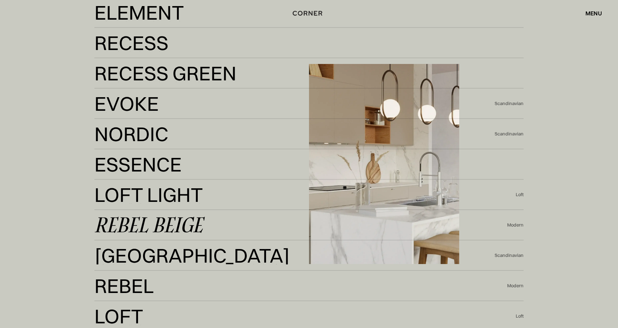
click at [236, 219] on link "Rebel Beige Rebel Beige" at bounding box center [300, 226] width 412 height 18
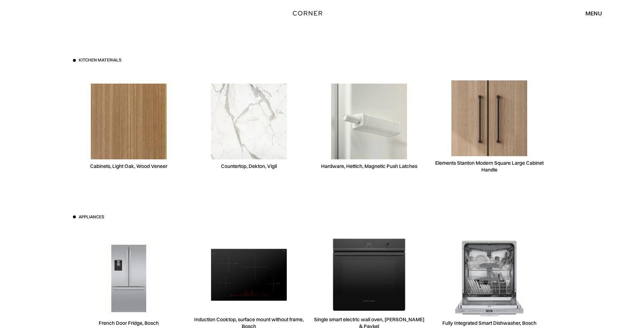
scroll to position [2055, 0]
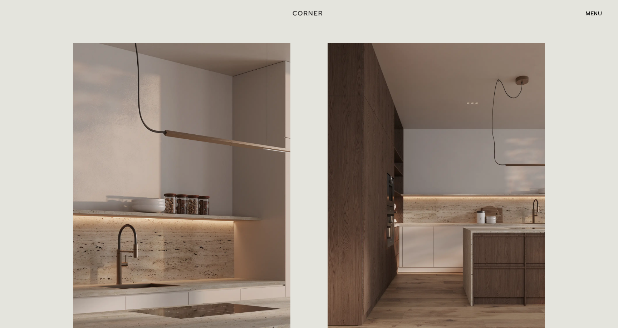
scroll to position [784, 0]
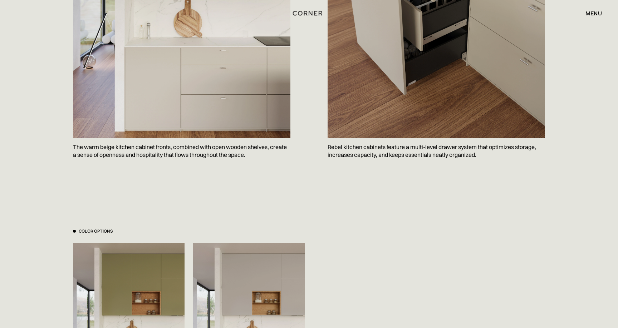
scroll to position [747, 0]
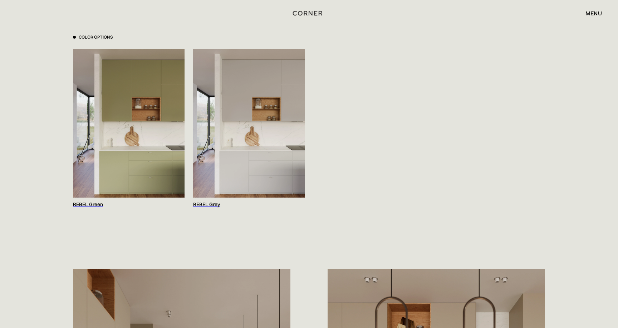
click at [241, 184] on img at bounding box center [249, 123] width 112 height 149
